Goal: Information Seeking & Learning: Learn about a topic

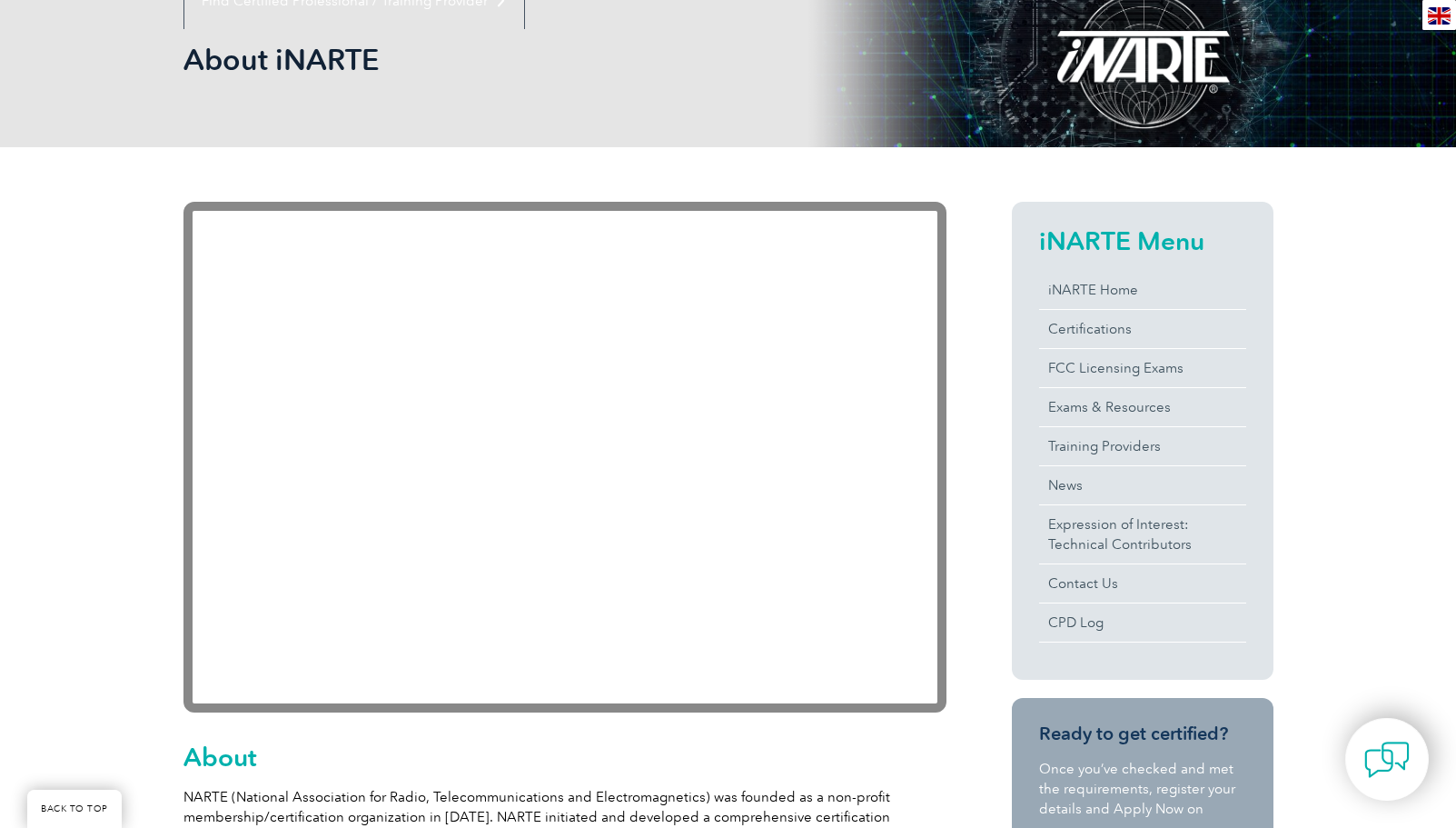
scroll to position [254, 0]
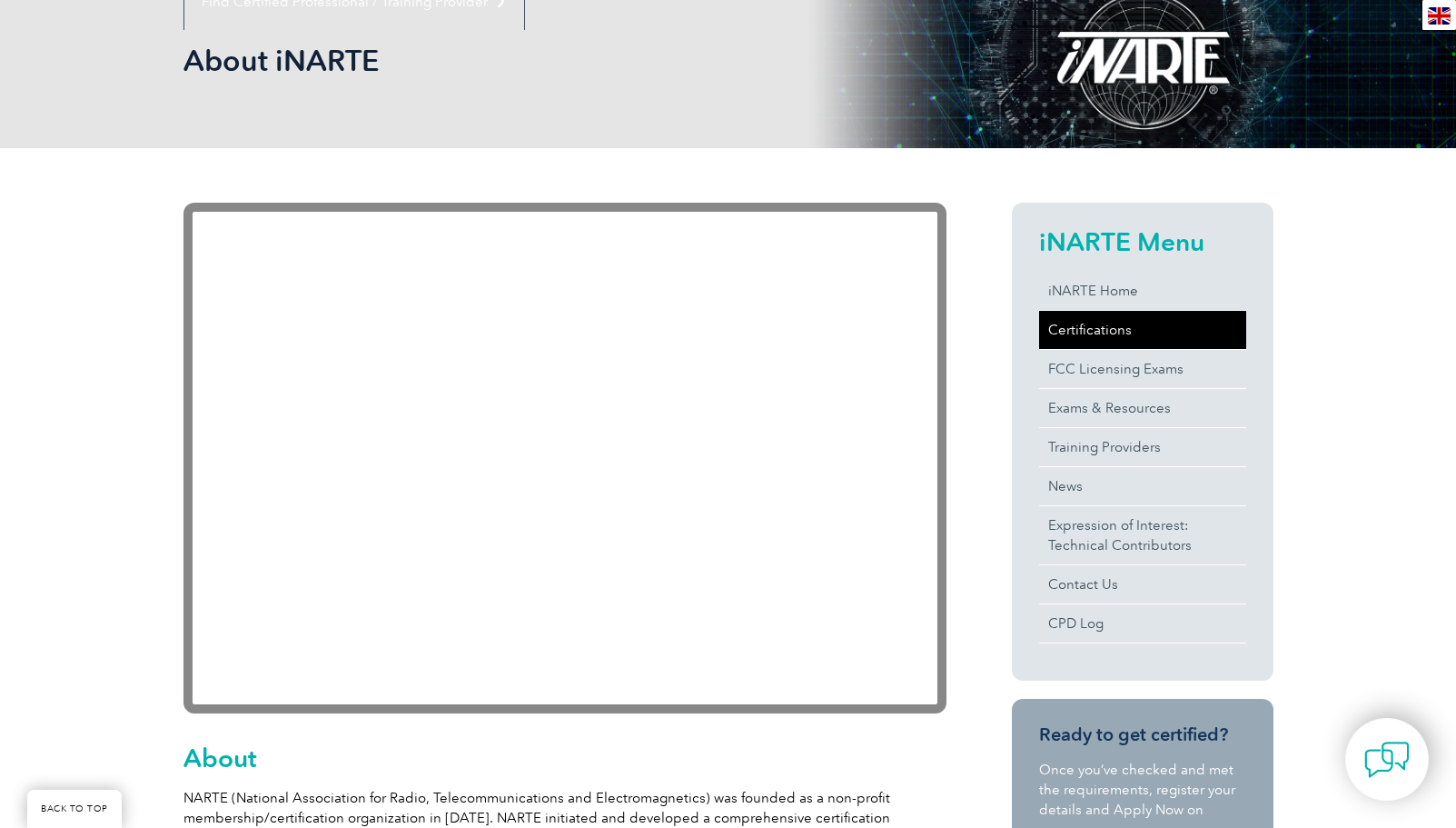
click at [1088, 325] on link "Certifications" at bounding box center [1142, 330] width 207 height 38
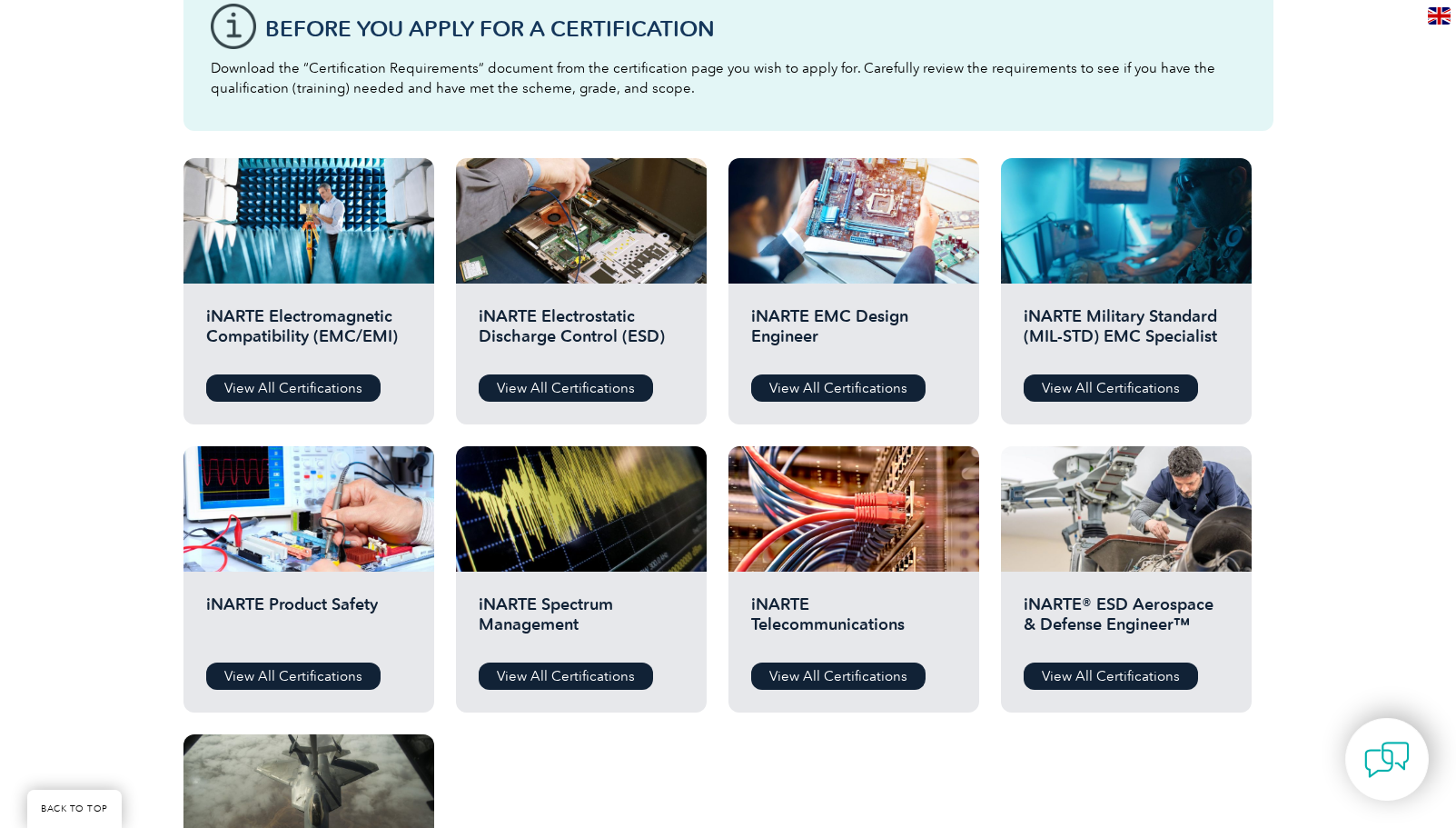
scroll to position [532, 0]
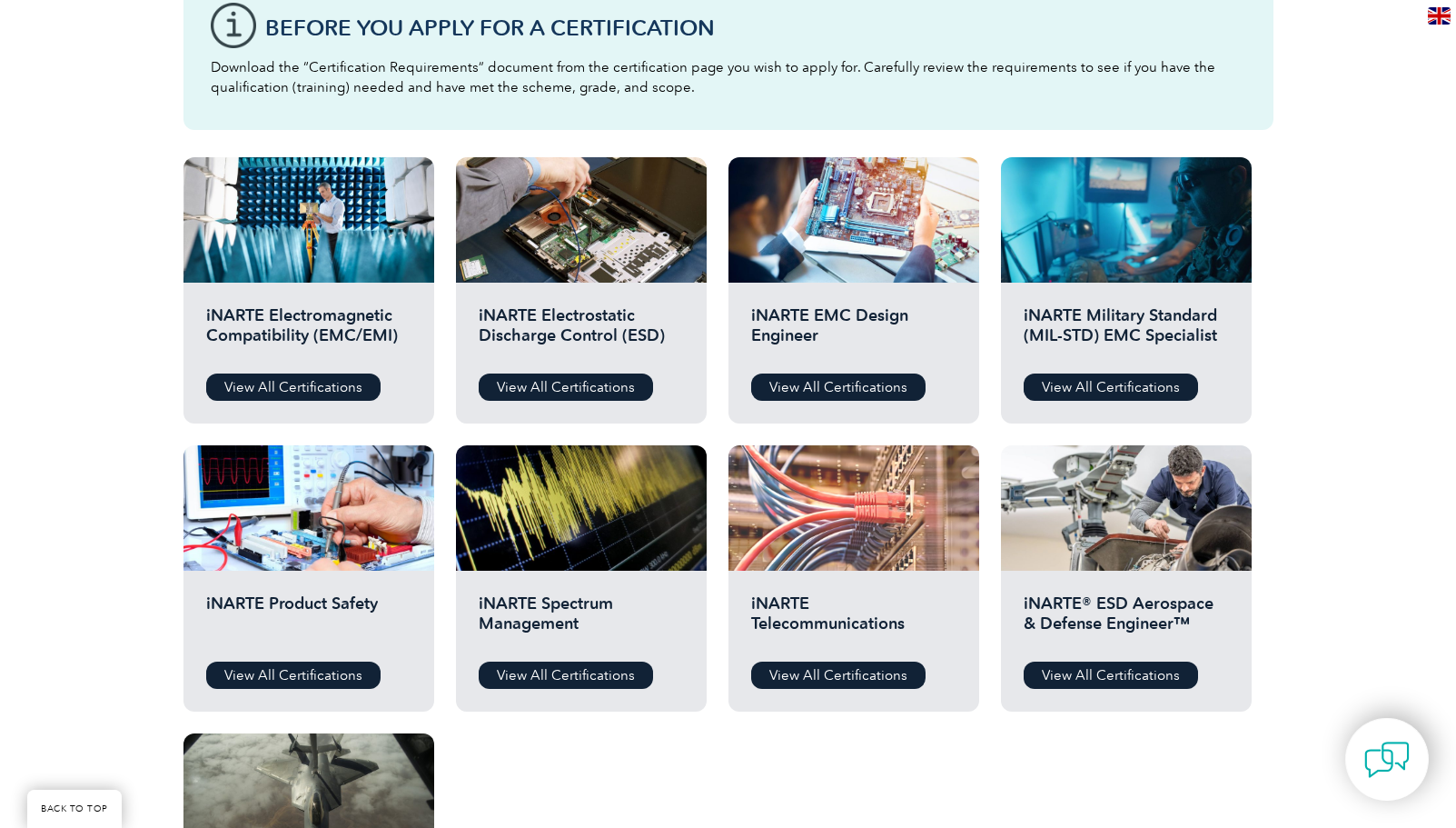
click at [839, 524] on div at bounding box center [853, 507] width 251 height 125
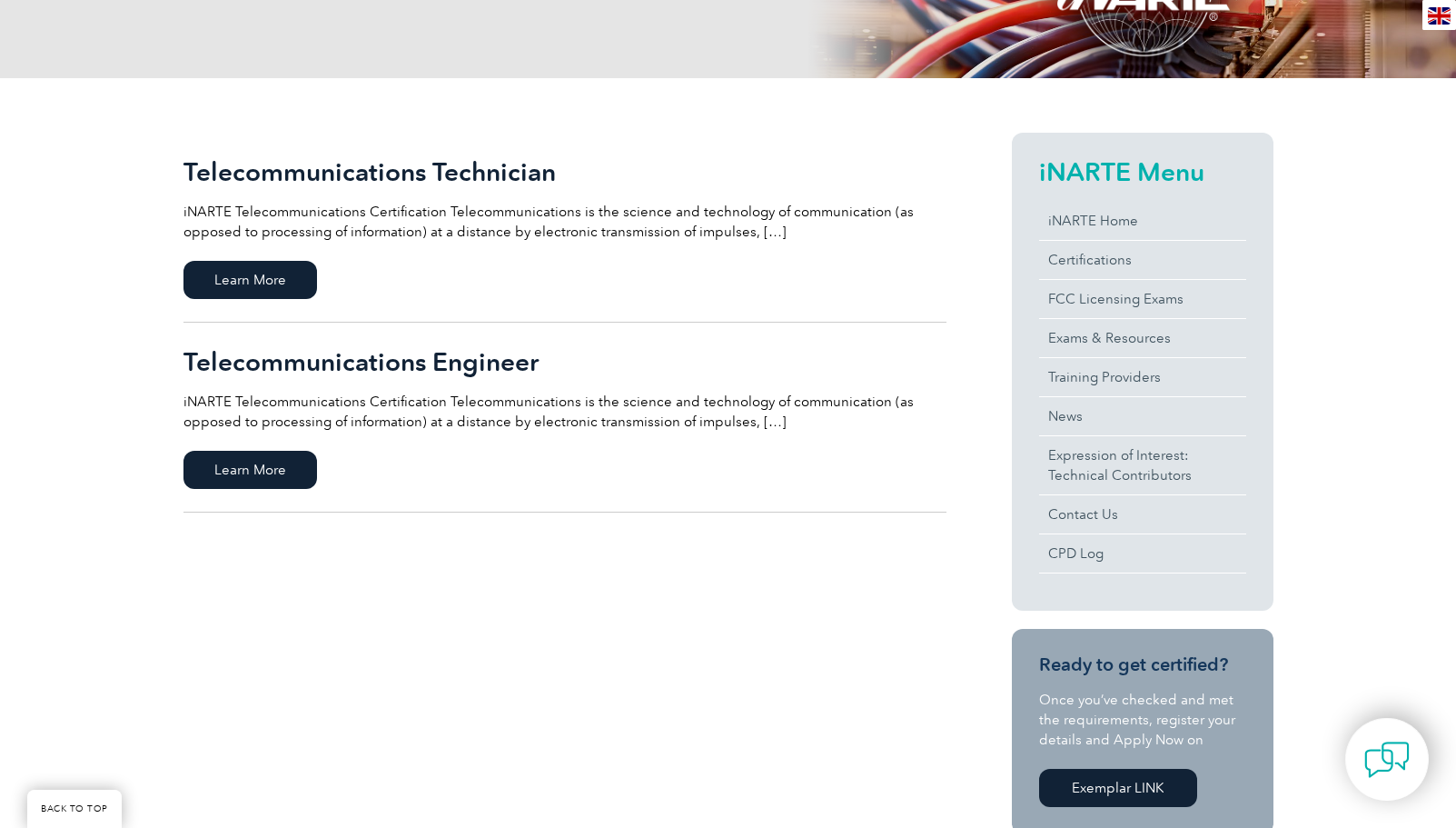
scroll to position [332, 0]
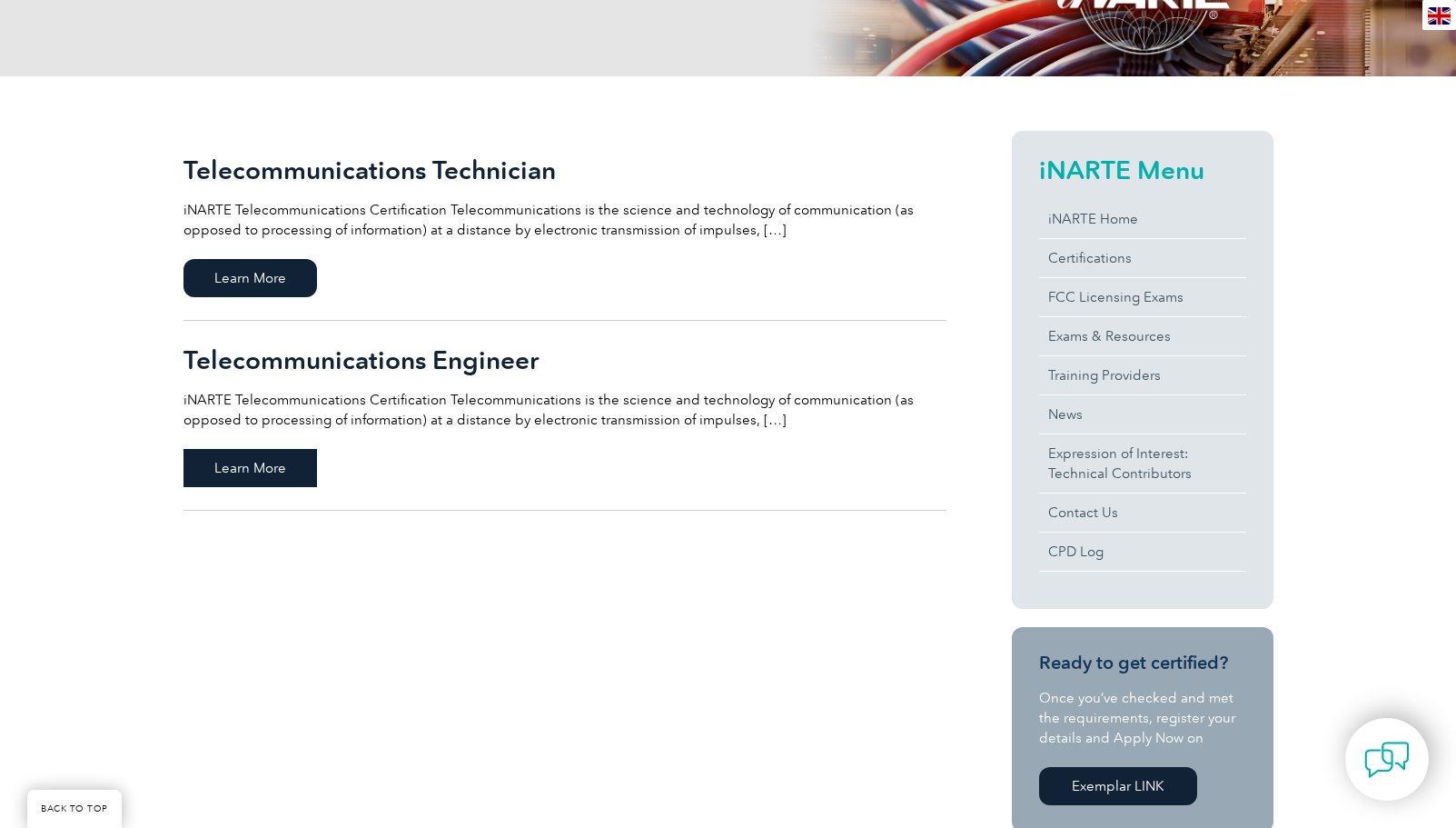
click at [271, 469] on span "Learn More" at bounding box center [250, 468] width 133 height 38
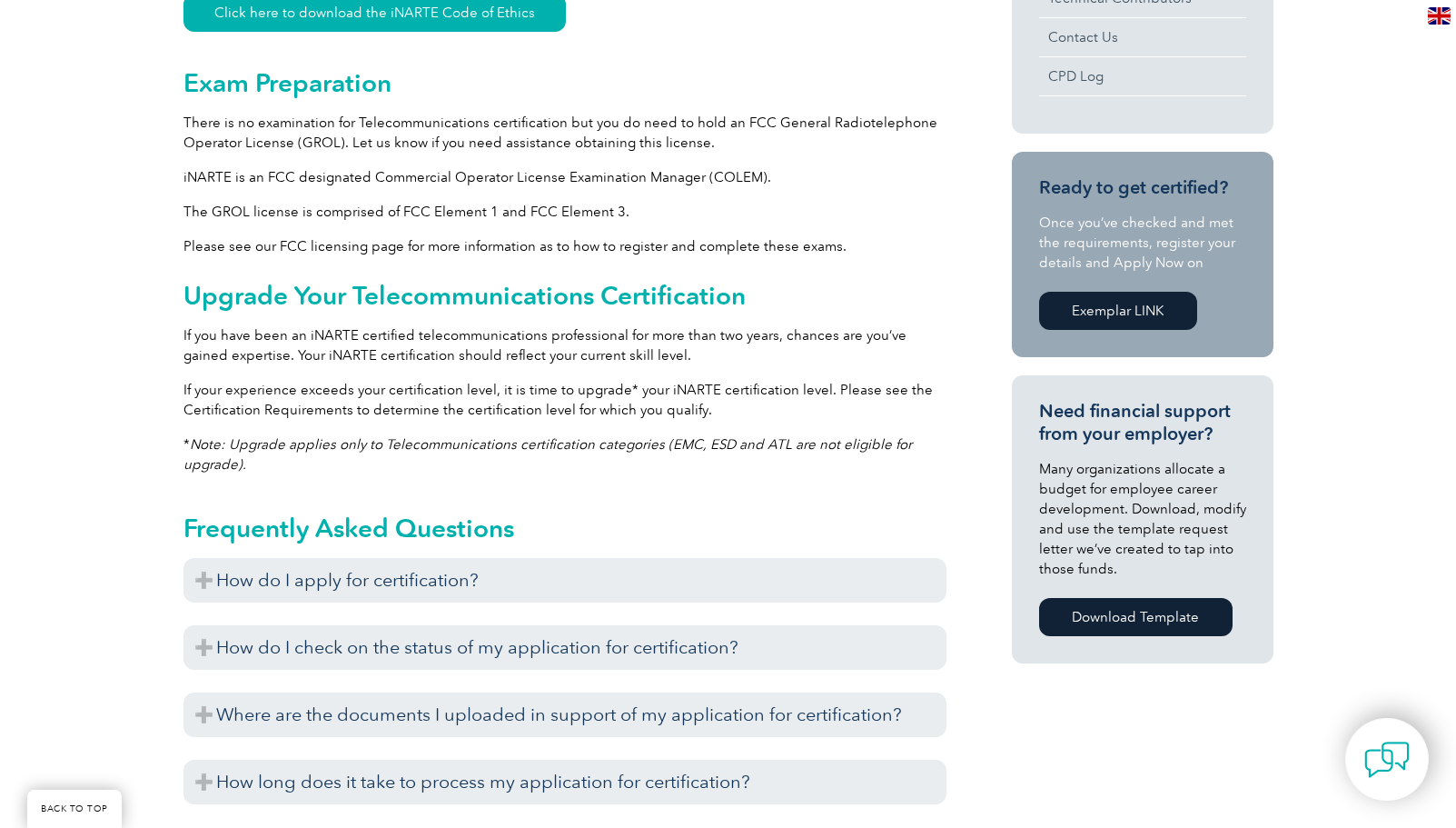
scroll to position [937, 0]
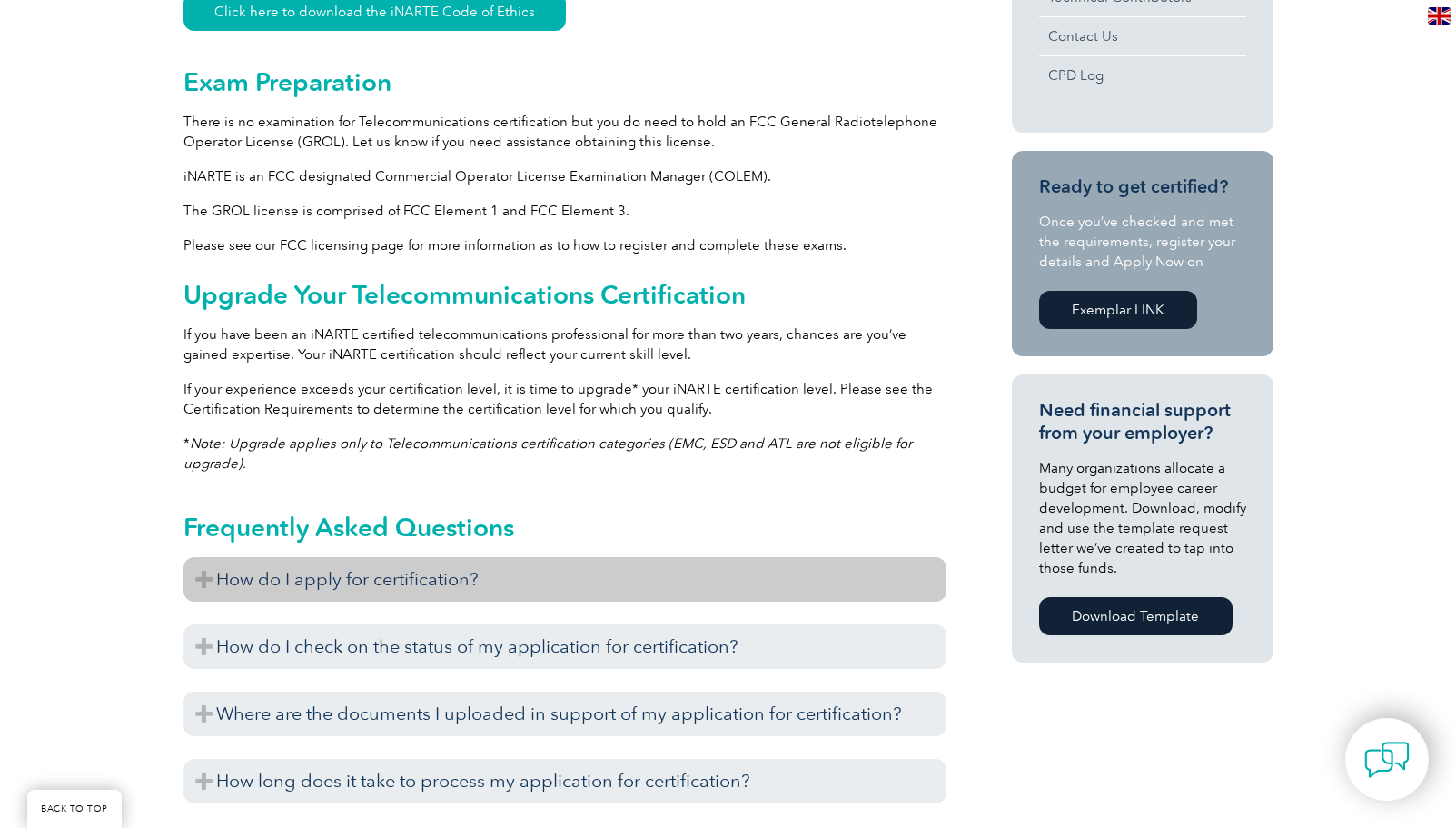
click at [627, 587] on h3 "How do I apply for certification?" at bounding box center [564, 578] width 763 height 44
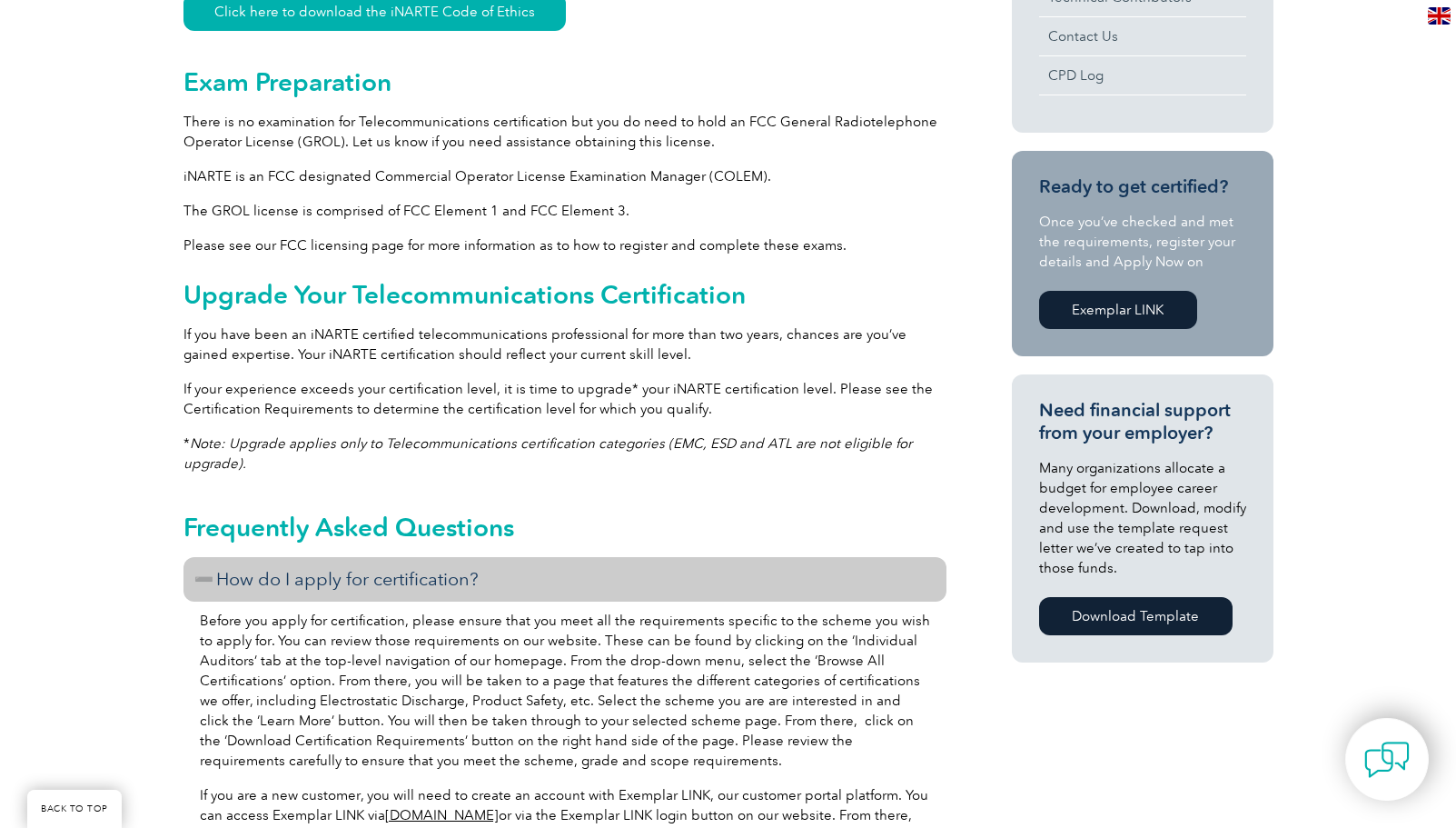
click at [627, 587] on h3 "How do I apply for certification?" at bounding box center [564, 578] width 763 height 44
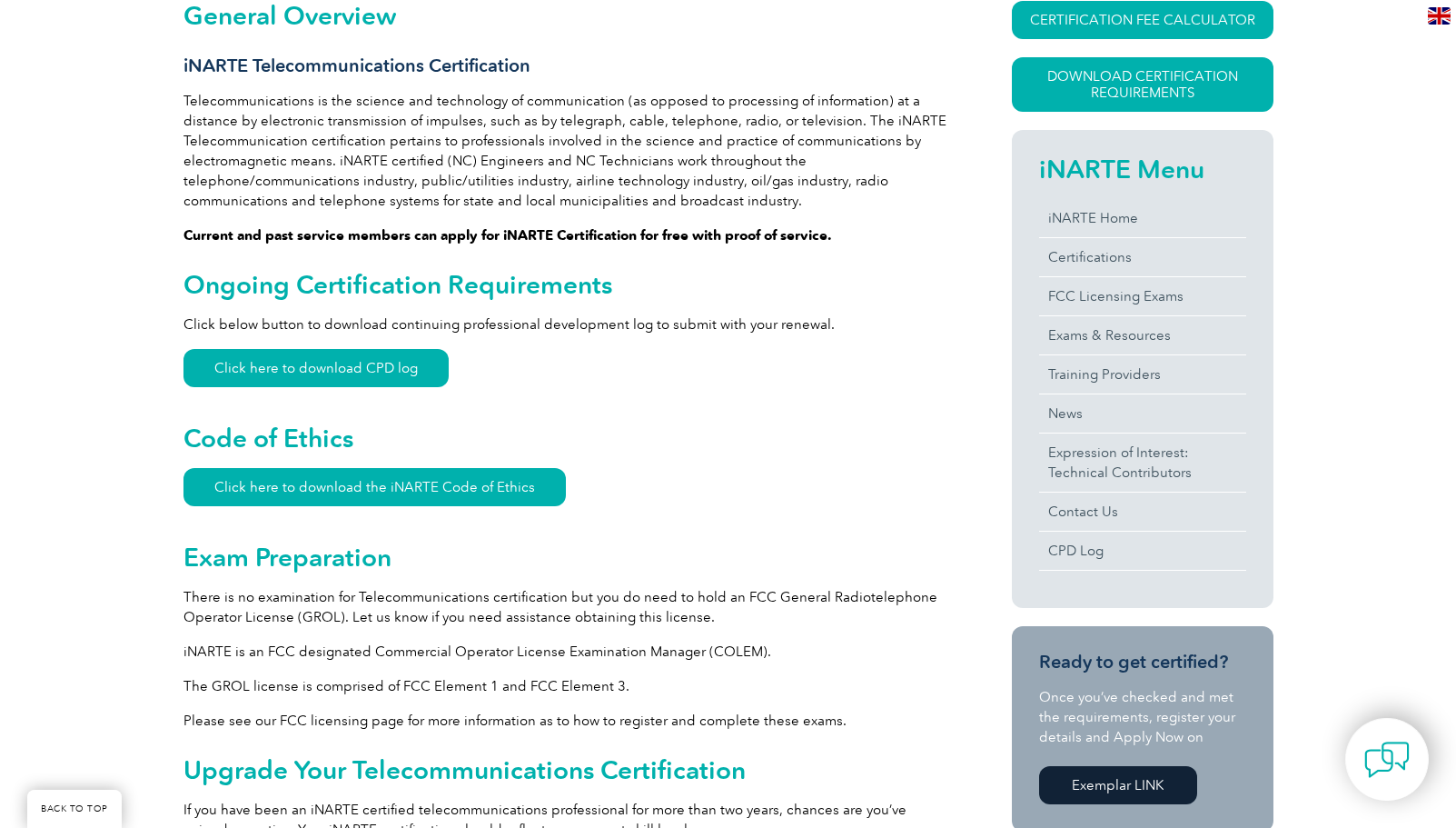
scroll to position [460, 0]
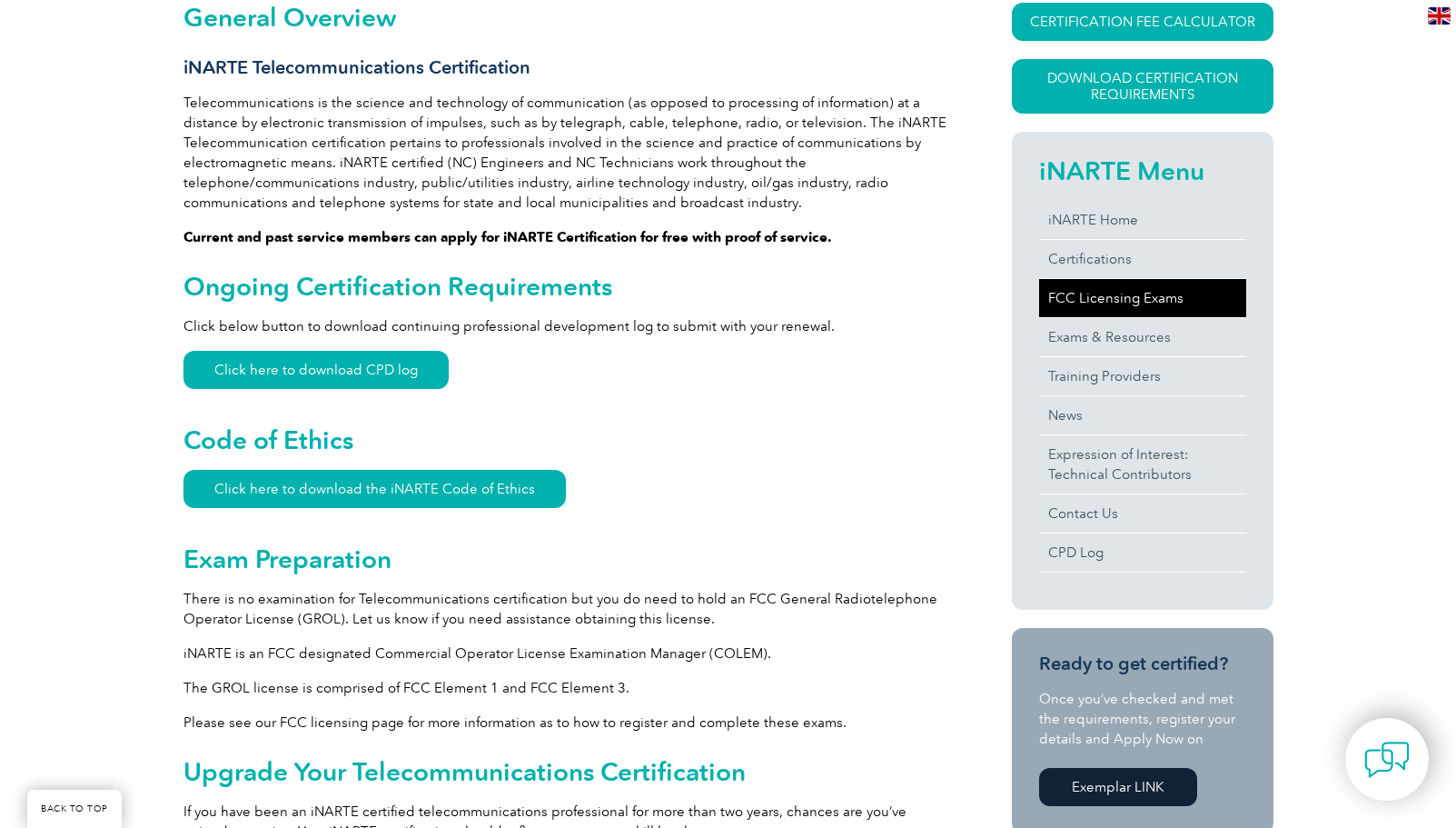
click at [1078, 303] on link "FCC Licensing Exams" at bounding box center [1142, 298] width 207 height 38
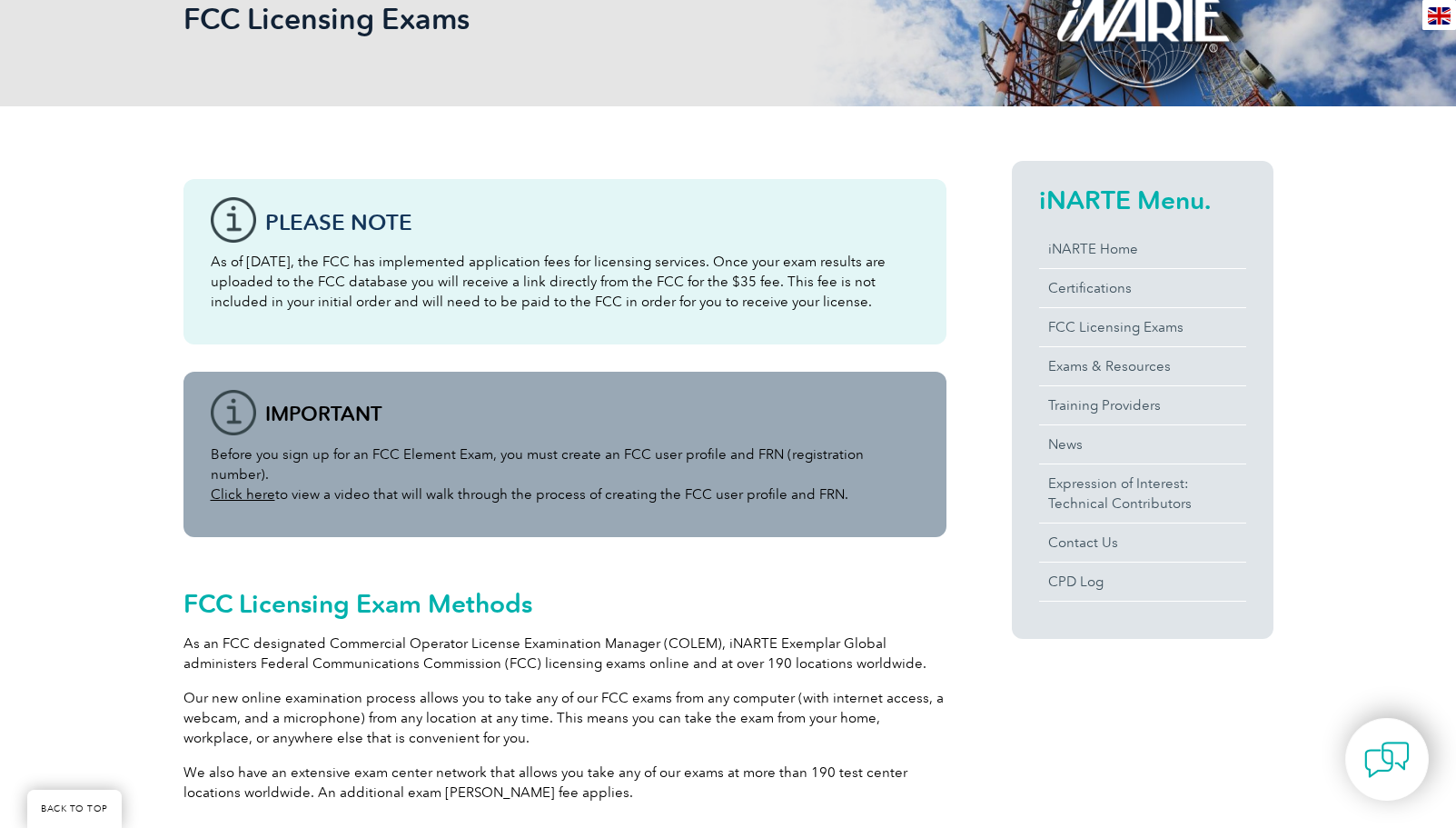
scroll to position [300, 0]
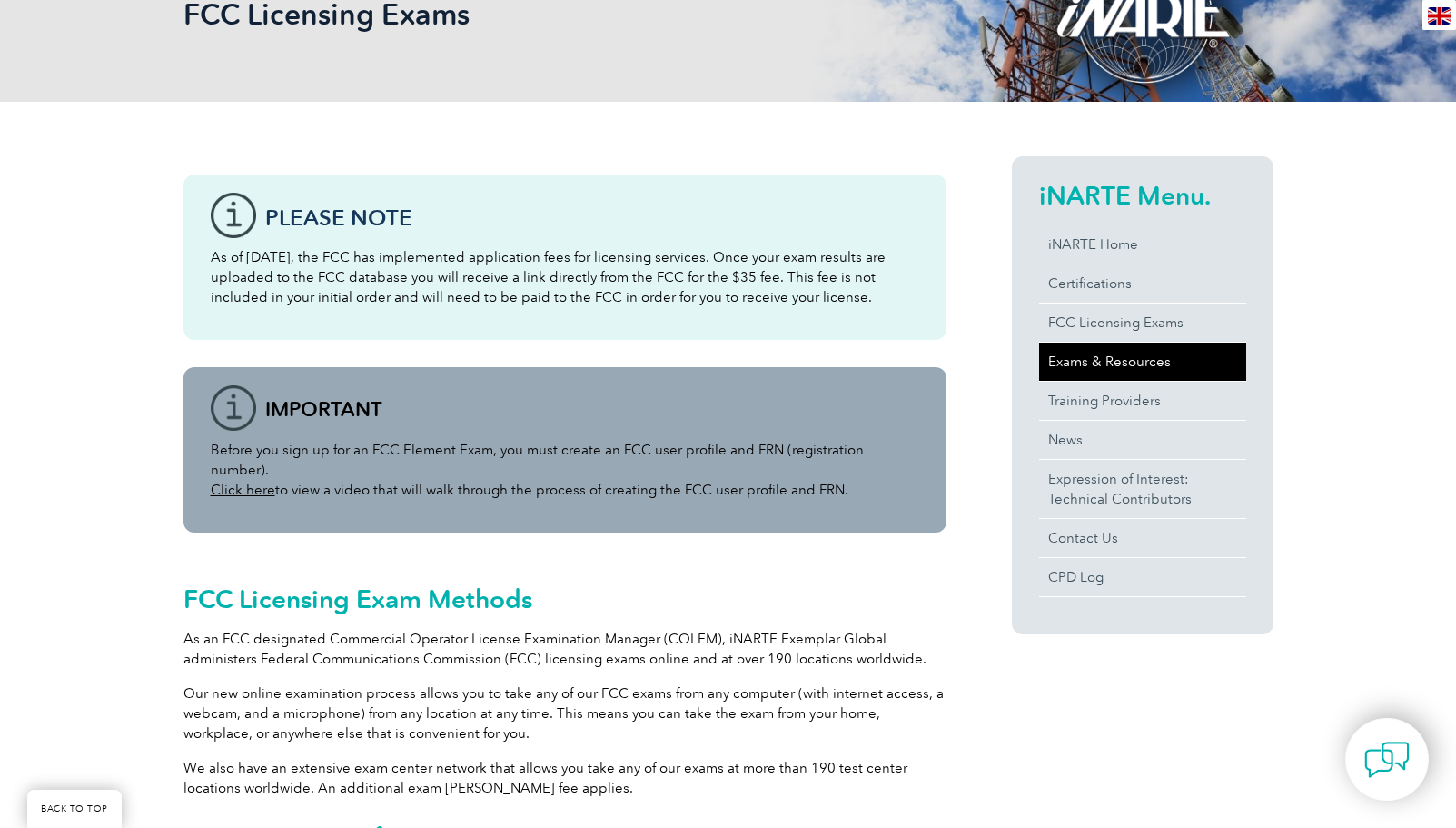
click at [1103, 359] on link "Exams & Resources" at bounding box center [1142, 361] width 207 height 38
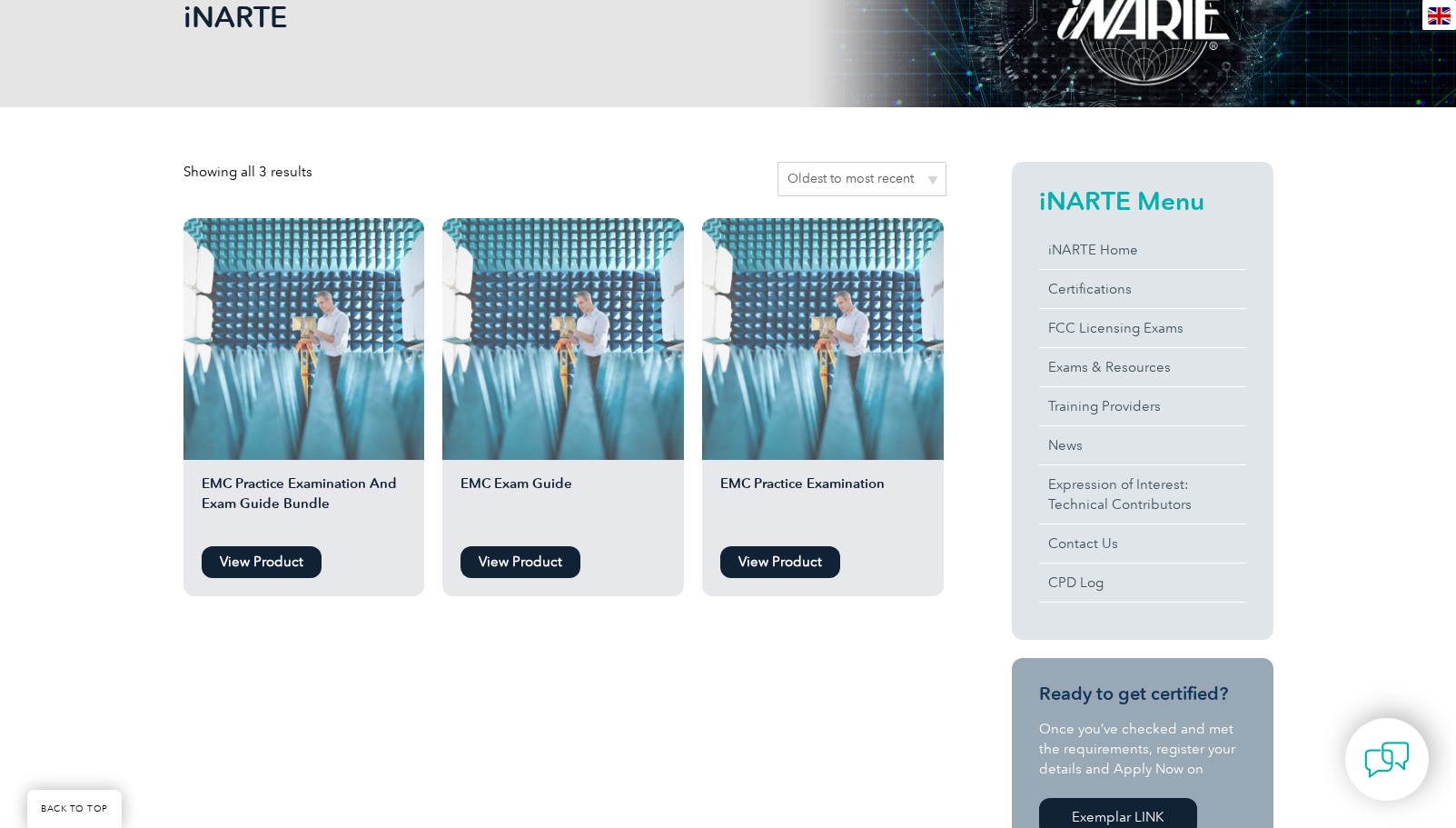
scroll to position [302, 0]
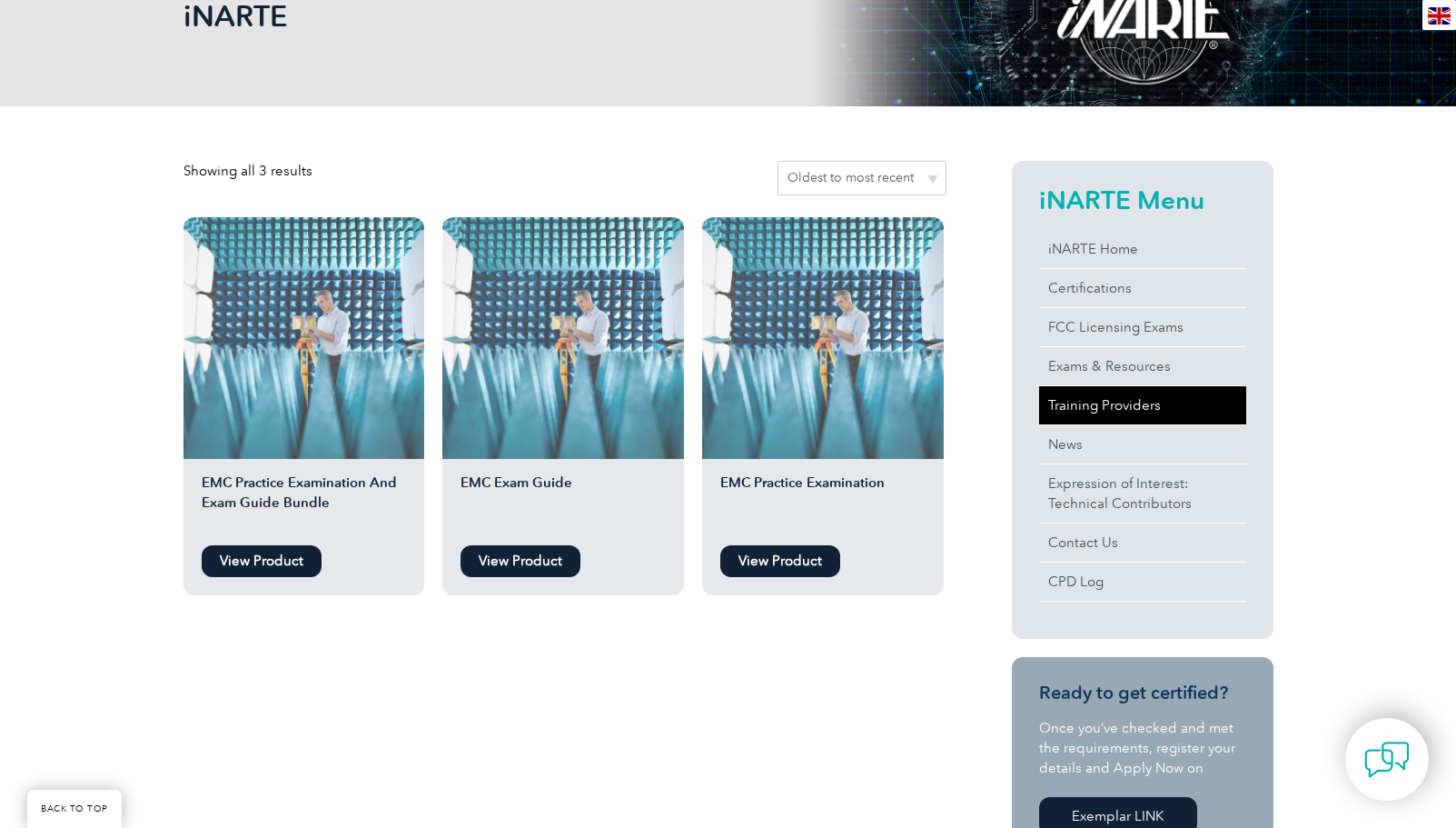
click at [1091, 405] on link "Training Providers" at bounding box center [1142, 405] width 207 height 38
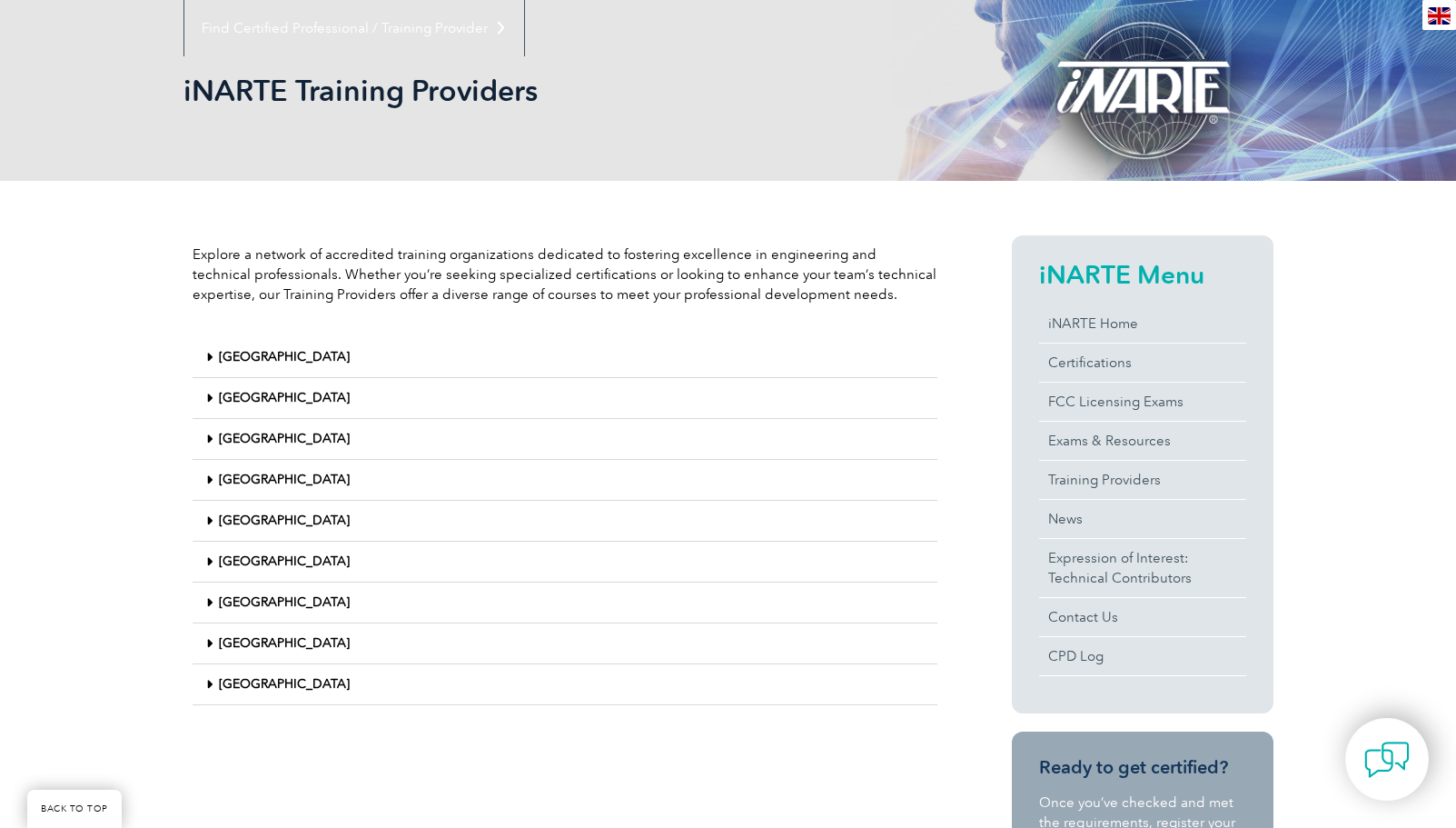
scroll to position [228, 0]
click at [262, 681] on link "United States" at bounding box center [284, 683] width 131 height 16
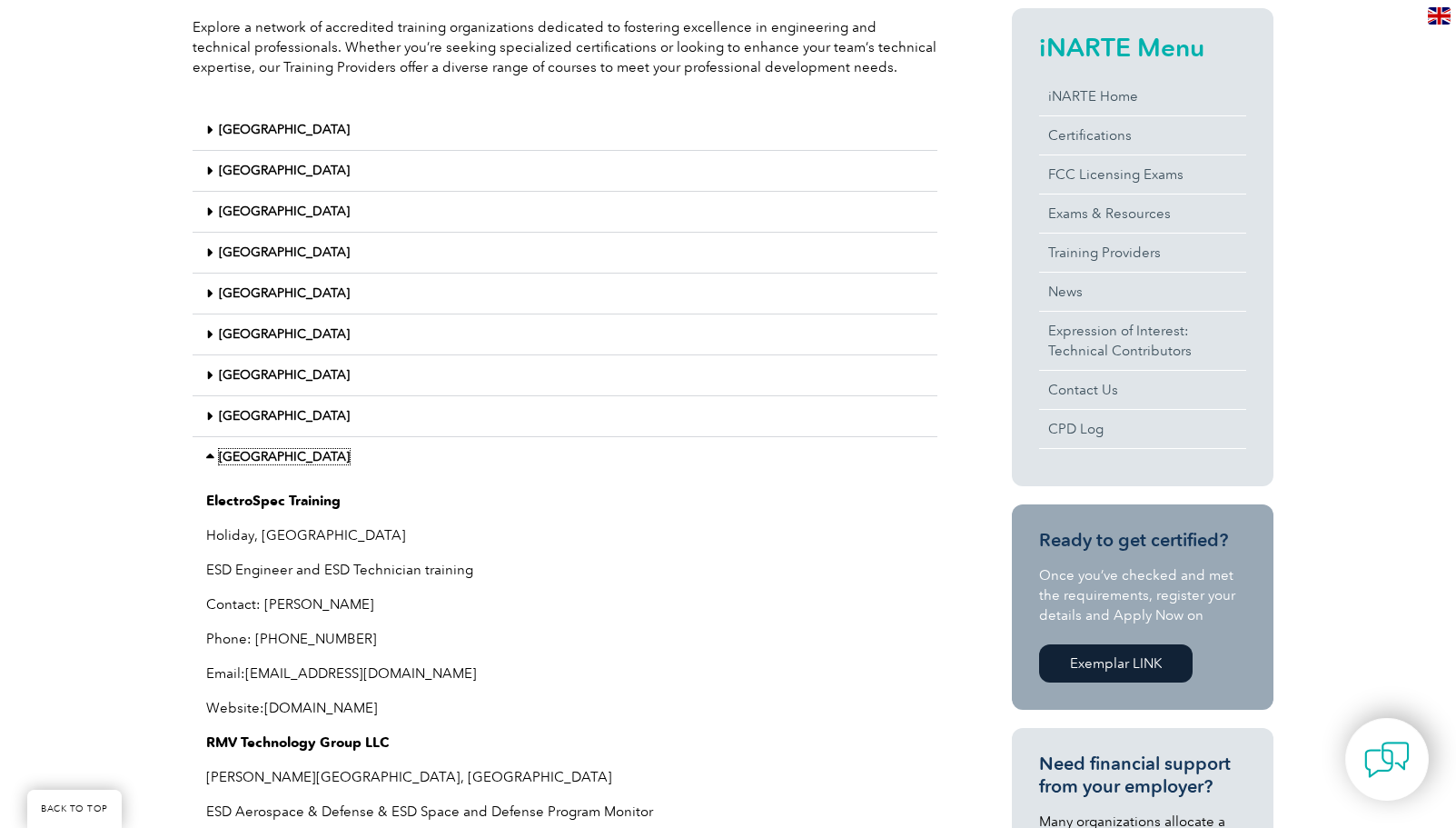
scroll to position [0, 0]
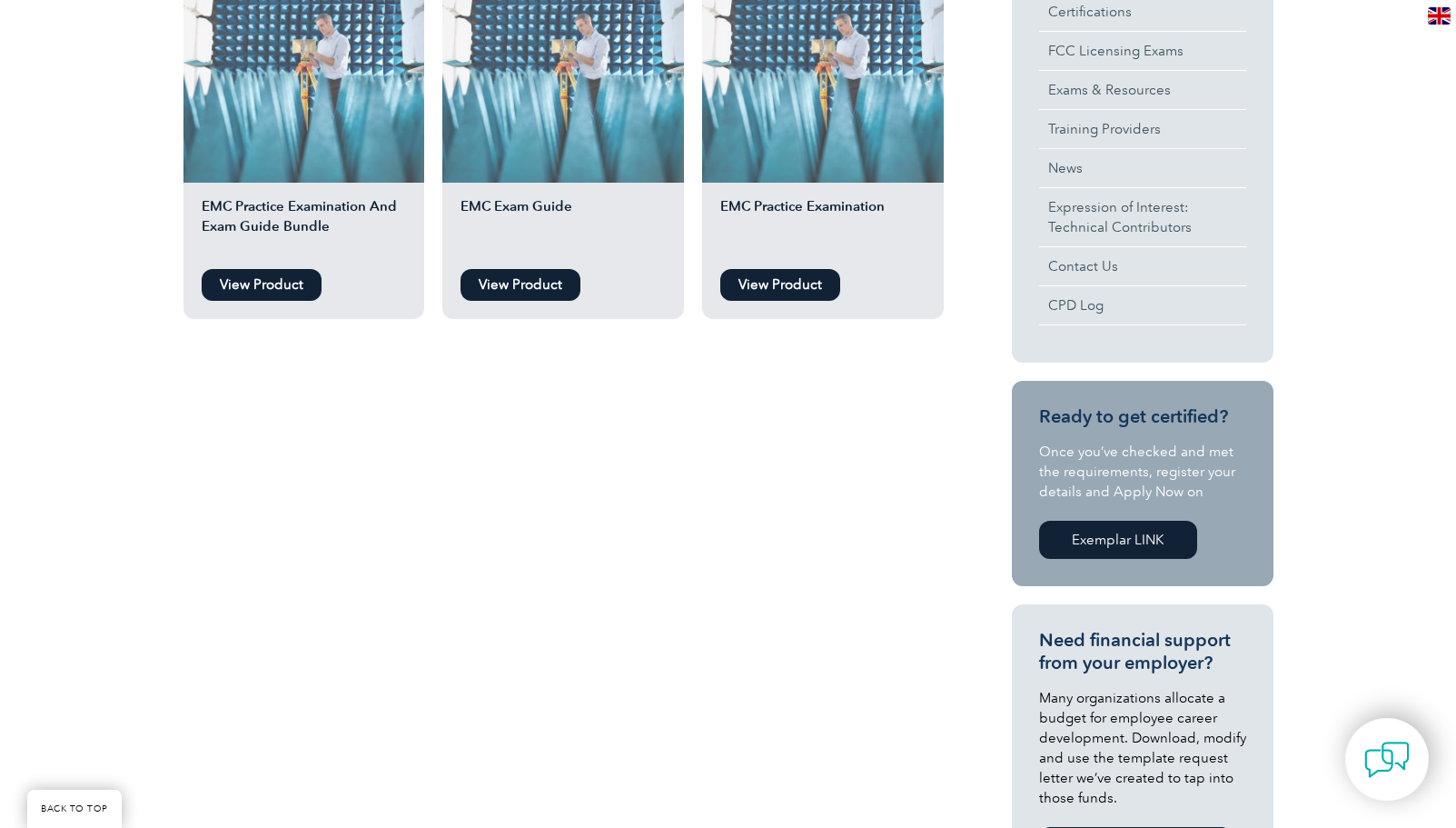
scroll to position [579, 0]
click at [778, 280] on link "View Product" at bounding box center [780, 284] width 120 height 32
